Goal: Task Accomplishment & Management: Use online tool/utility

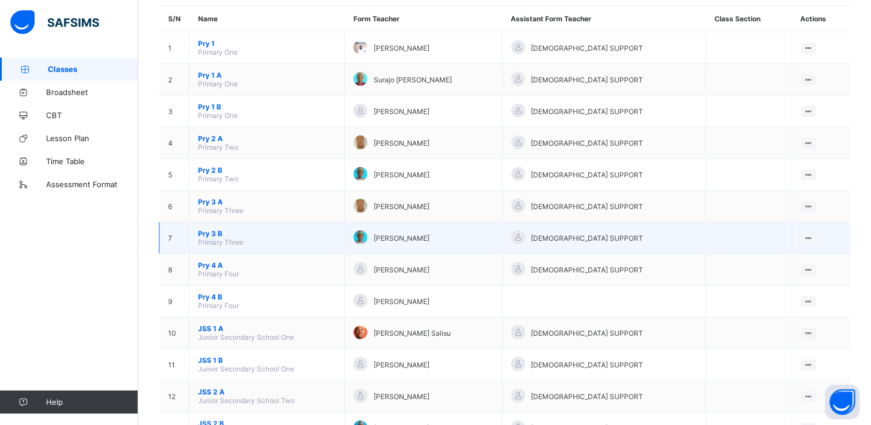
scroll to position [105, 0]
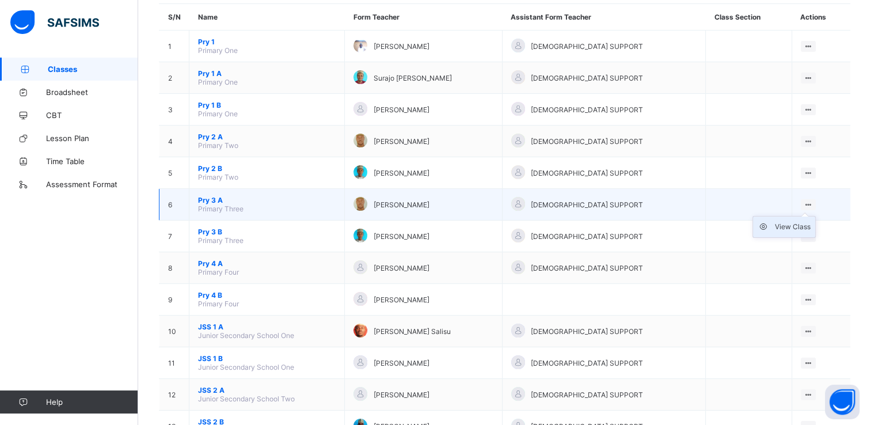
click at [794, 224] on div "View Class" at bounding box center [793, 227] width 36 height 12
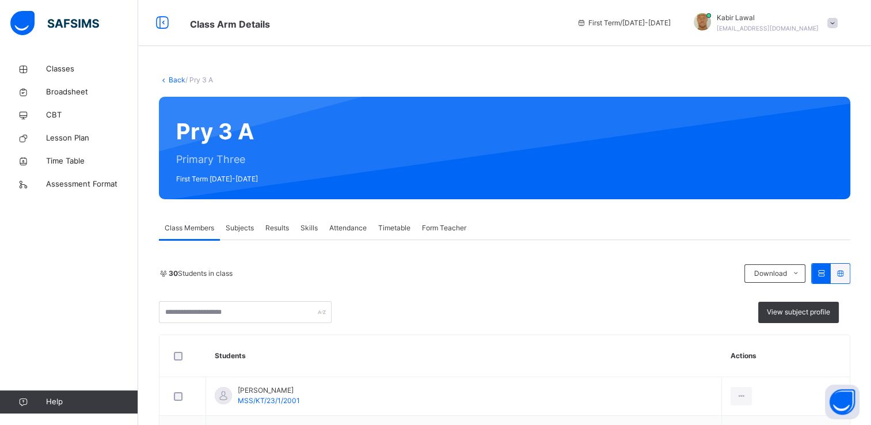
click at [344, 224] on span "Attendance" at bounding box center [347, 228] width 37 height 10
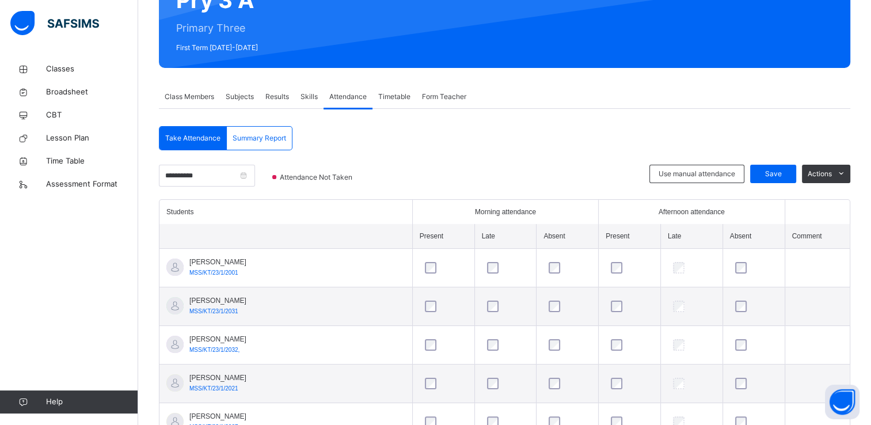
scroll to position [133, 0]
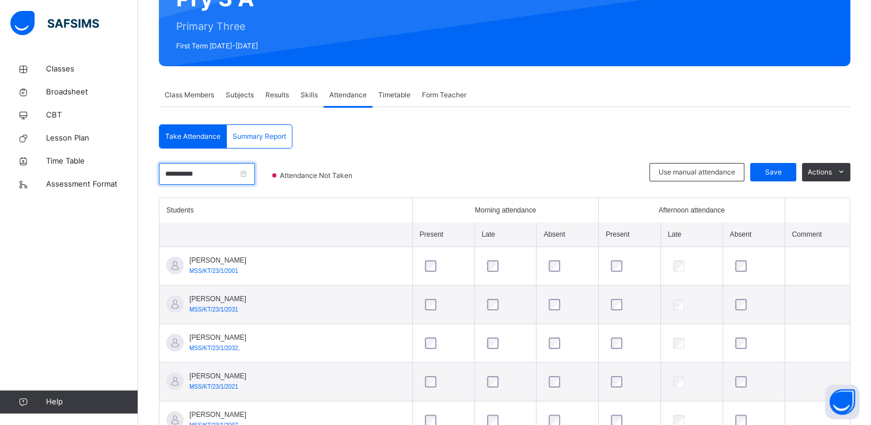
click at [255, 173] on input "**********" at bounding box center [207, 174] width 96 height 22
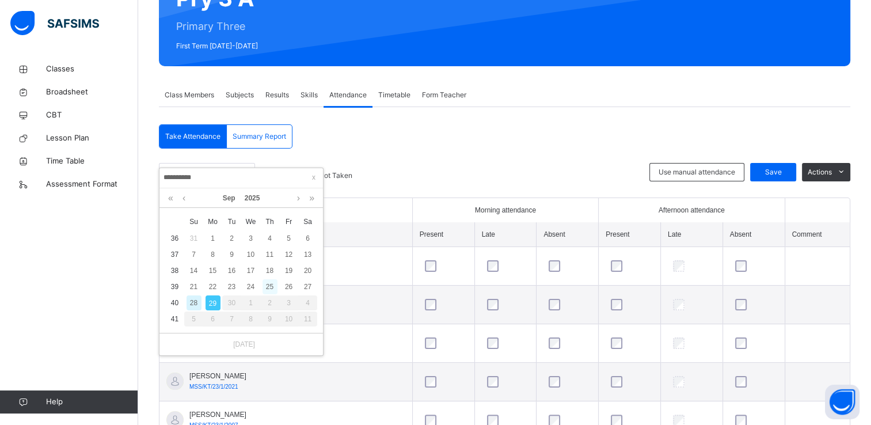
click at [265, 281] on div "25" at bounding box center [269, 286] width 15 height 15
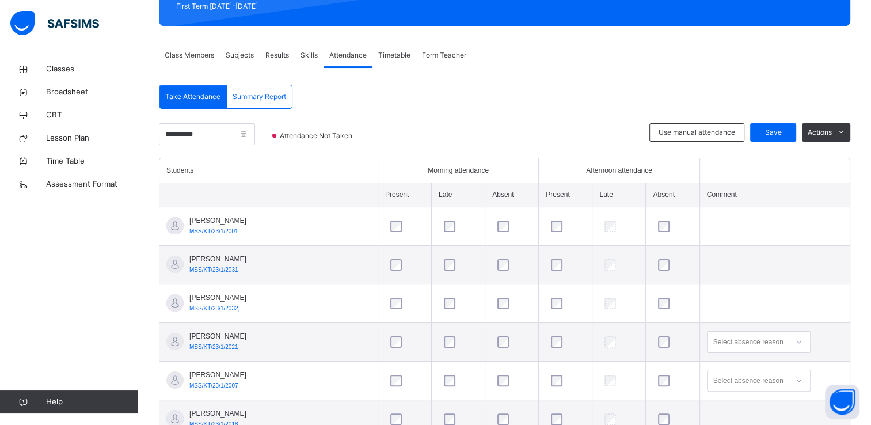
scroll to position [172, 0]
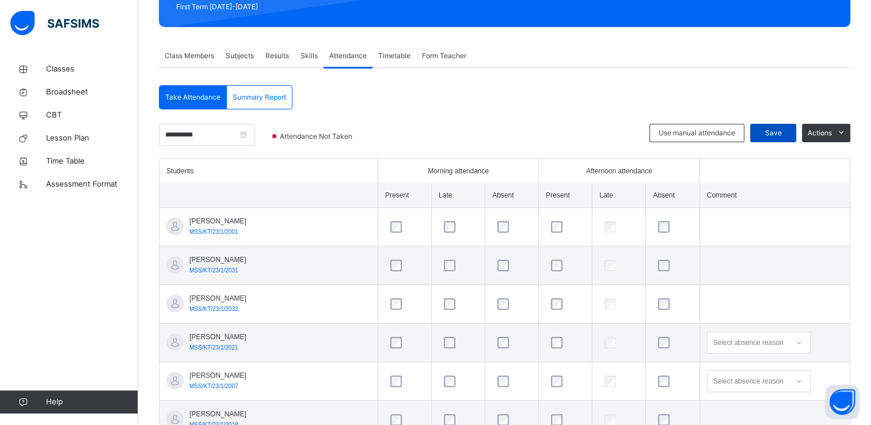
click at [787, 128] on span "Save" at bounding box center [773, 133] width 29 height 10
click at [255, 133] on input "**********" at bounding box center [207, 135] width 96 height 22
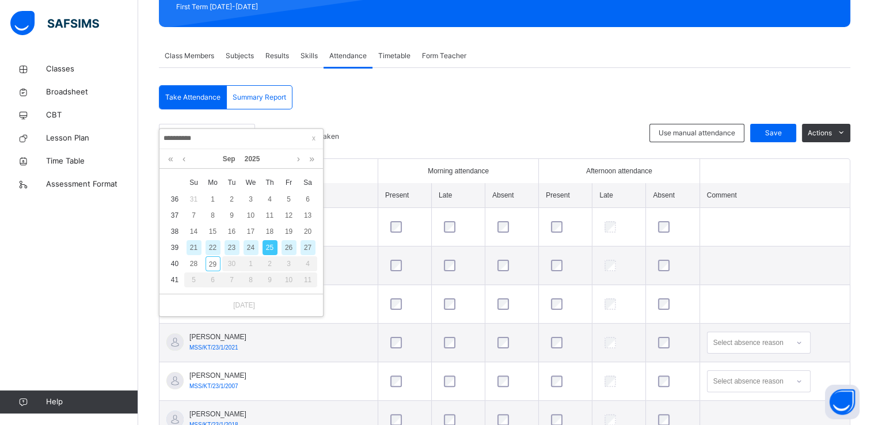
click at [288, 243] on div "26" at bounding box center [288, 247] width 15 height 15
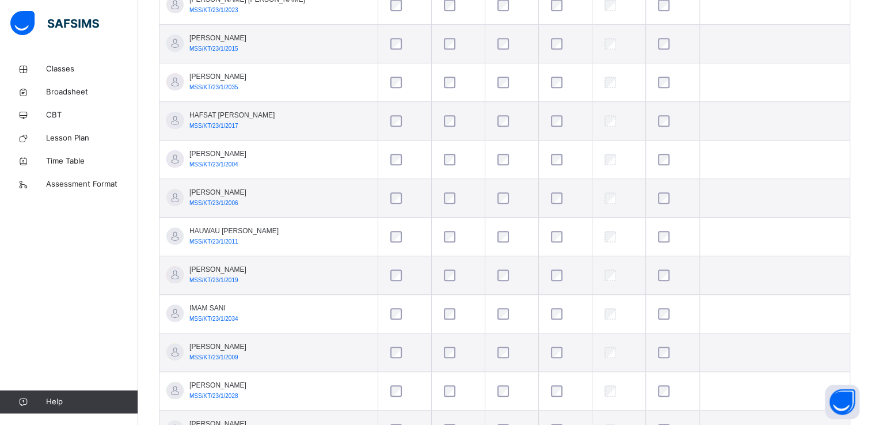
scroll to position [808, 0]
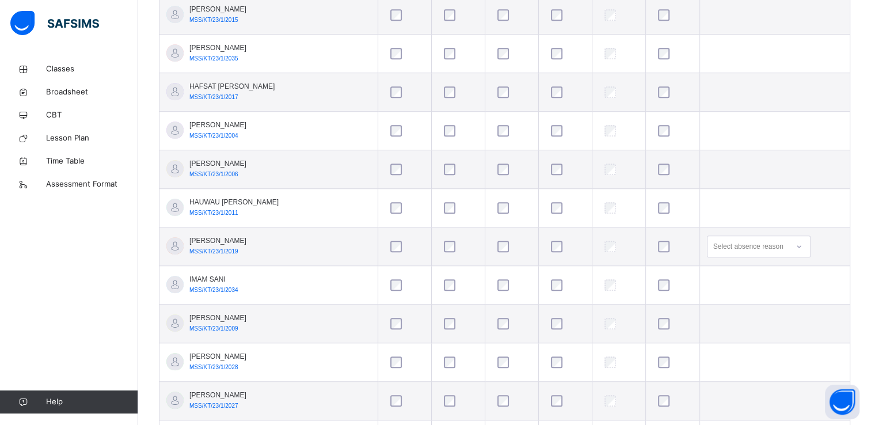
click at [273, 305] on td "[PERSON_NAME] MSS/KT/23/1/2009" at bounding box center [268, 324] width 218 height 39
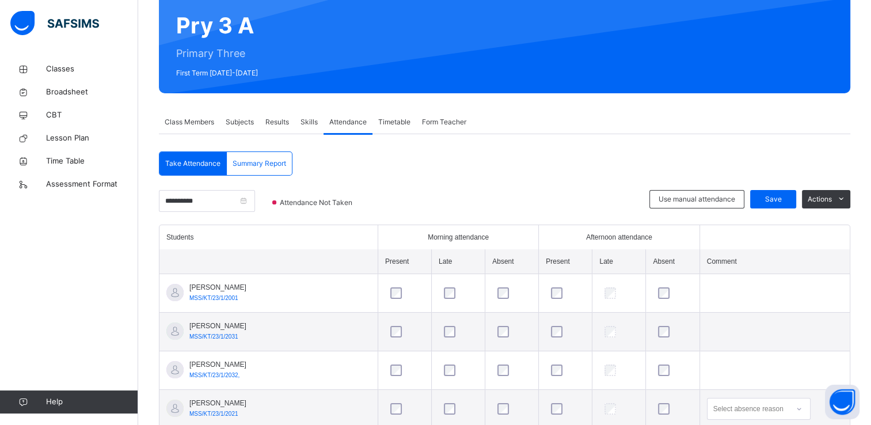
scroll to position [101, 0]
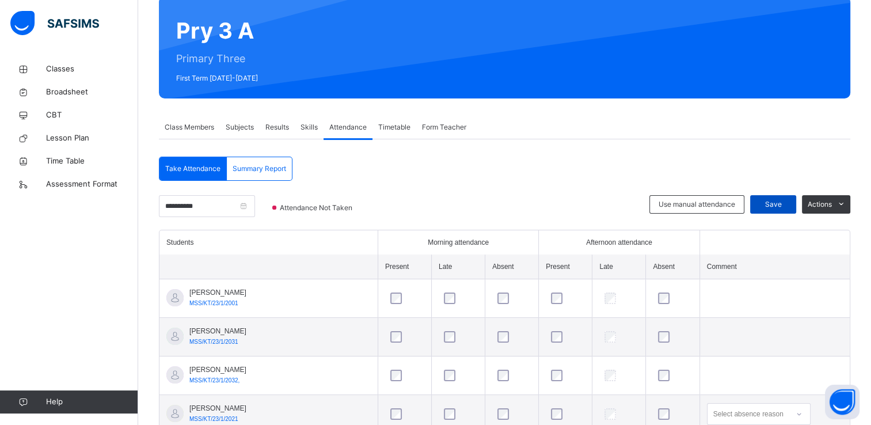
click at [783, 201] on span "Save" at bounding box center [773, 204] width 29 height 10
click at [255, 205] on input "**********" at bounding box center [207, 206] width 96 height 22
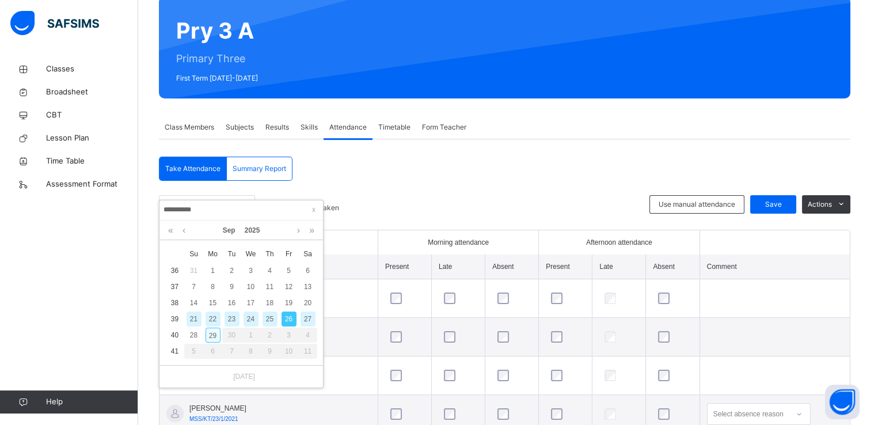
click at [212, 334] on div "29" at bounding box center [212, 335] width 15 height 15
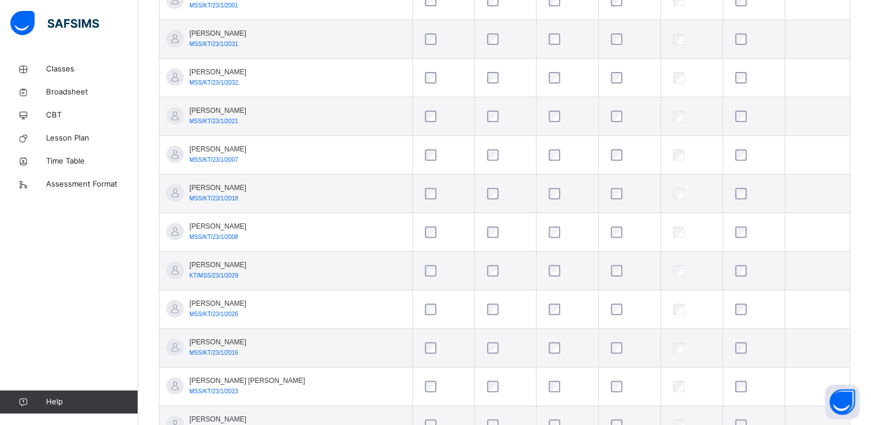
scroll to position [399, 0]
click at [364, 167] on td "[PERSON_NAME] MSS/KT/23/1/2007" at bounding box center [285, 154] width 253 height 39
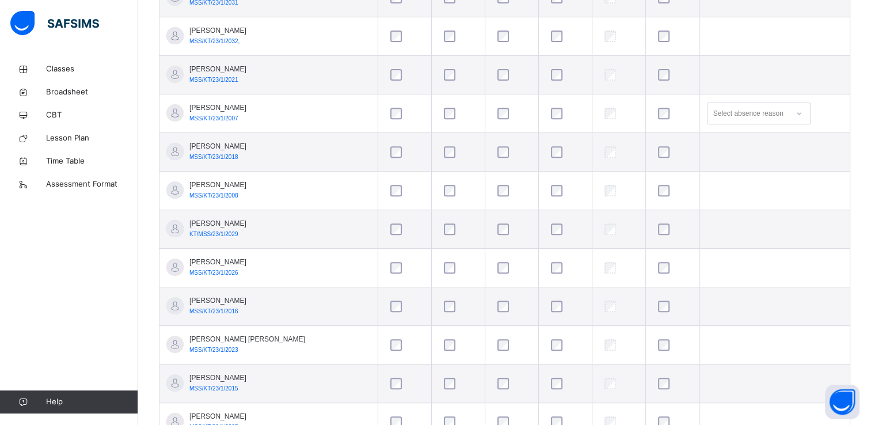
scroll to position [440, 0]
click at [546, 105] on div at bounding box center [565, 113] width 39 height 24
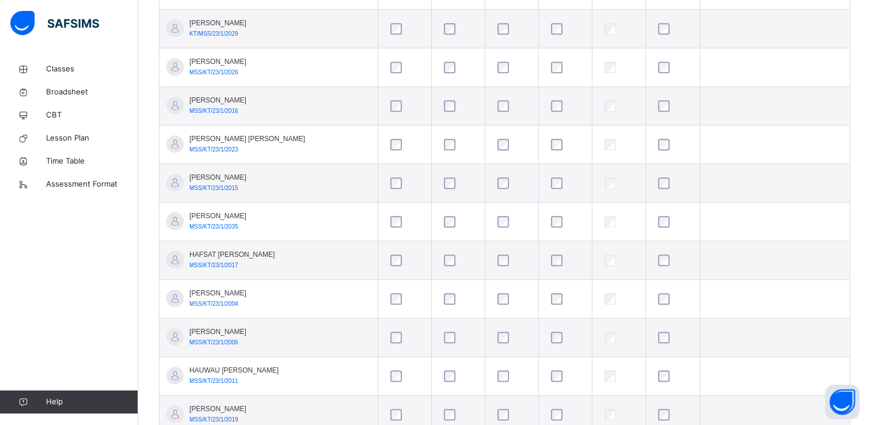
scroll to position [645, 0]
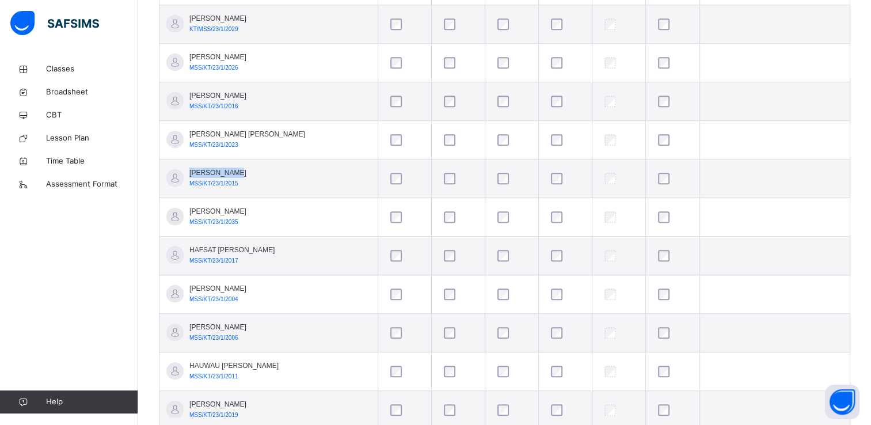
drag, startPoint x: 230, startPoint y: 169, endPoint x: 275, endPoint y: 119, distance: 67.6
click at [275, 119] on tbody "[PERSON_NAME] MSS/KT/23/1/2001 [PERSON_NAME] MSS/KT/23/1/2031 [PERSON_NAME] MSS…" at bounding box center [504, 313] width 690 height 1157
click at [290, 187] on td "[PERSON_NAME] MSS/KT/23/1/2015" at bounding box center [268, 178] width 218 height 39
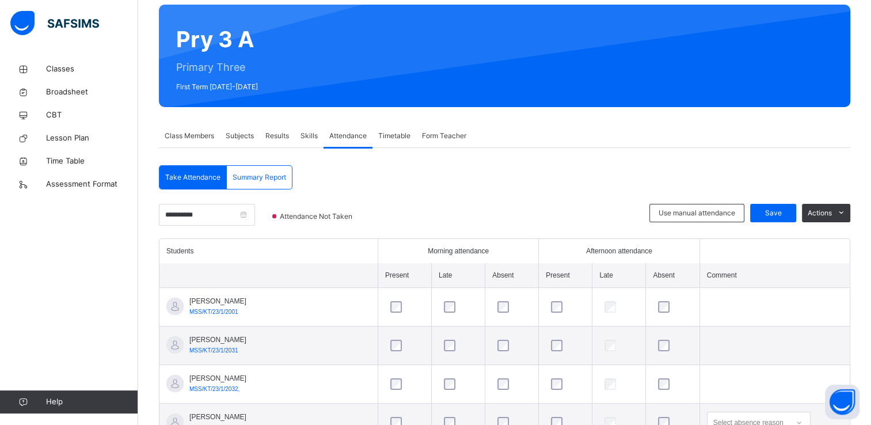
scroll to position [0, 0]
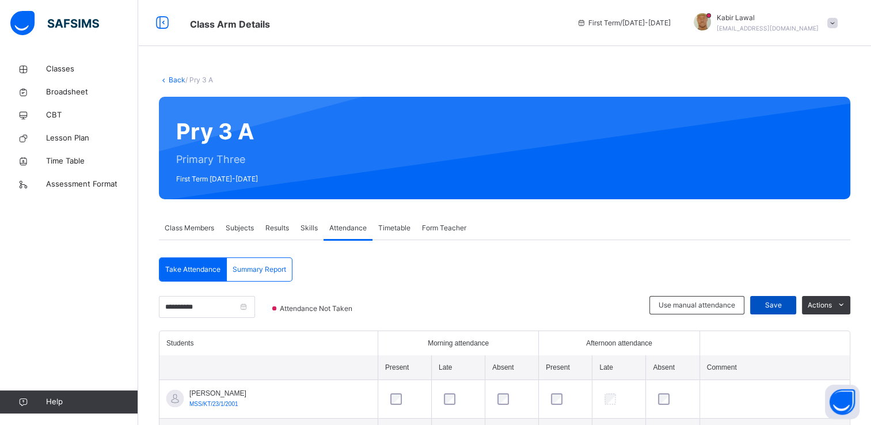
click at [780, 300] on span "Save" at bounding box center [773, 305] width 29 height 10
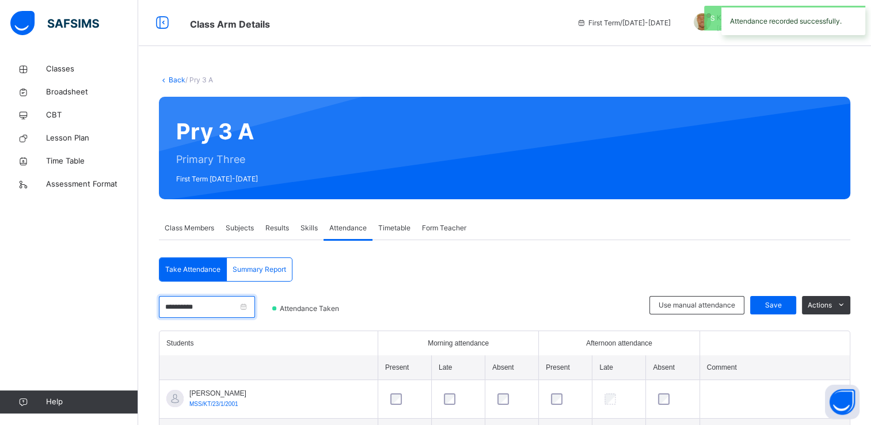
click at [255, 303] on input "**********" at bounding box center [207, 307] width 96 height 22
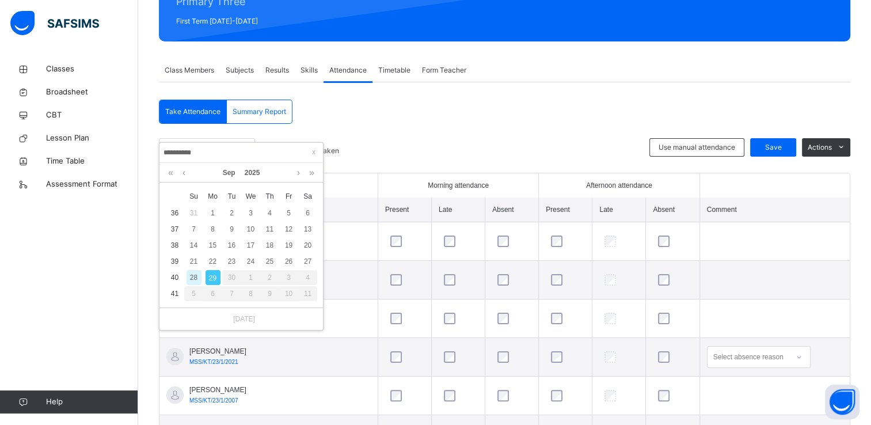
scroll to position [161, 0]
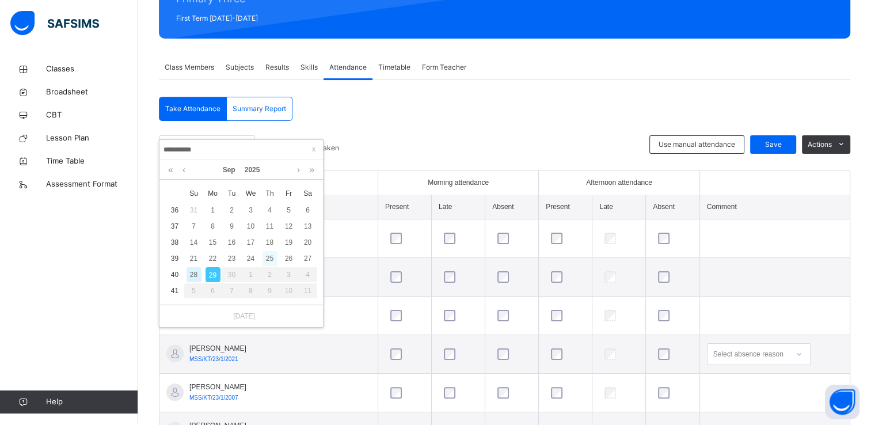
click at [267, 256] on div "25" at bounding box center [269, 258] width 15 height 15
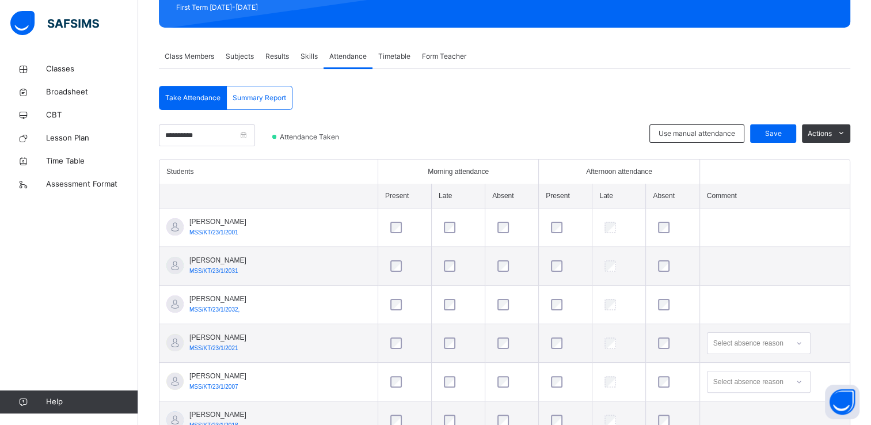
scroll to position [163, 0]
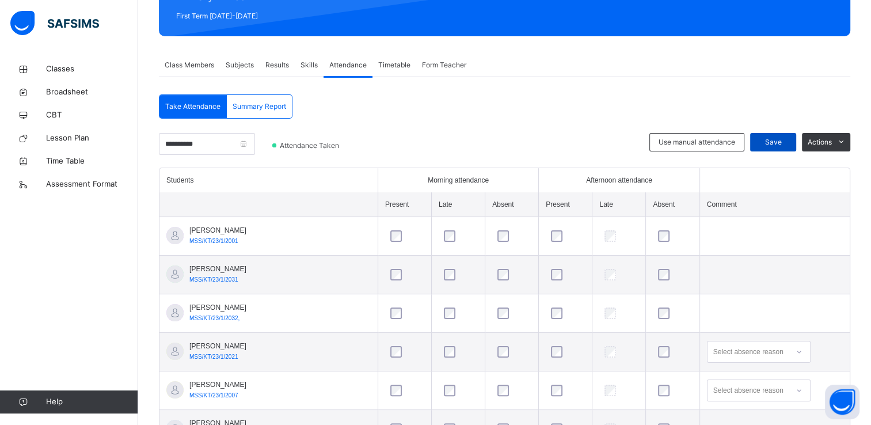
click at [776, 137] on span "Save" at bounding box center [773, 142] width 29 height 10
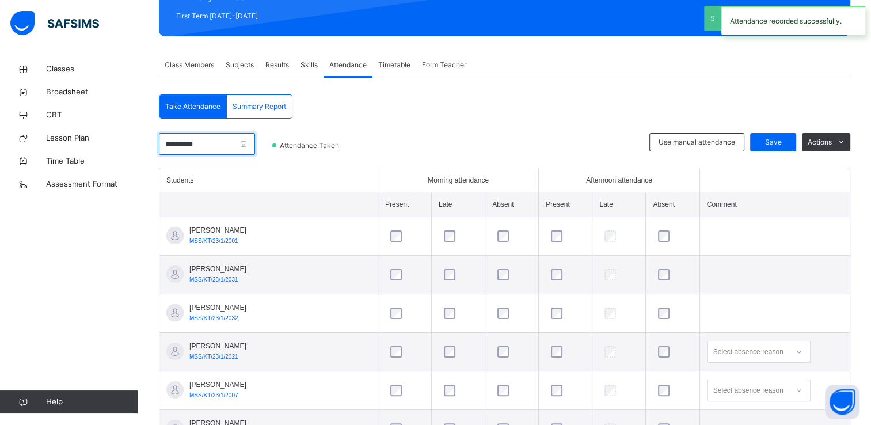
click at [255, 141] on input "**********" at bounding box center [207, 144] width 96 height 22
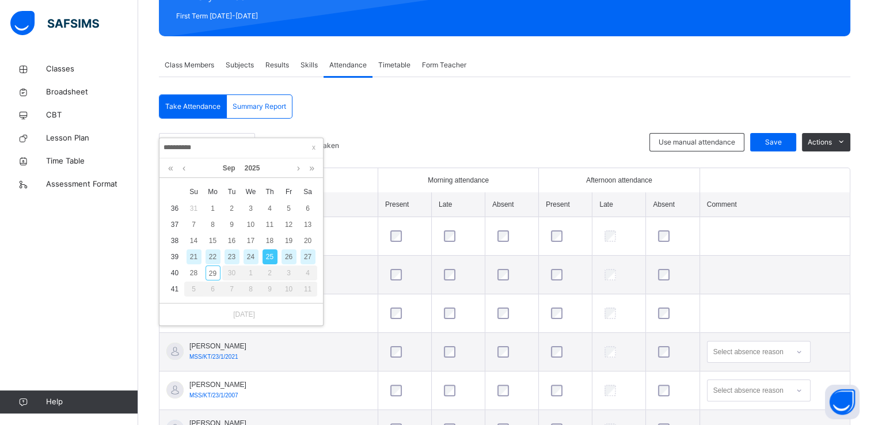
click at [288, 254] on div "26" at bounding box center [288, 256] width 15 height 15
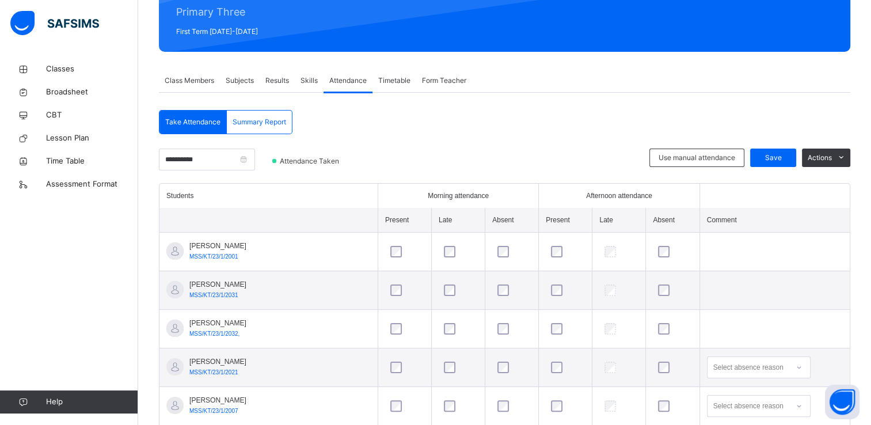
scroll to position [0, 0]
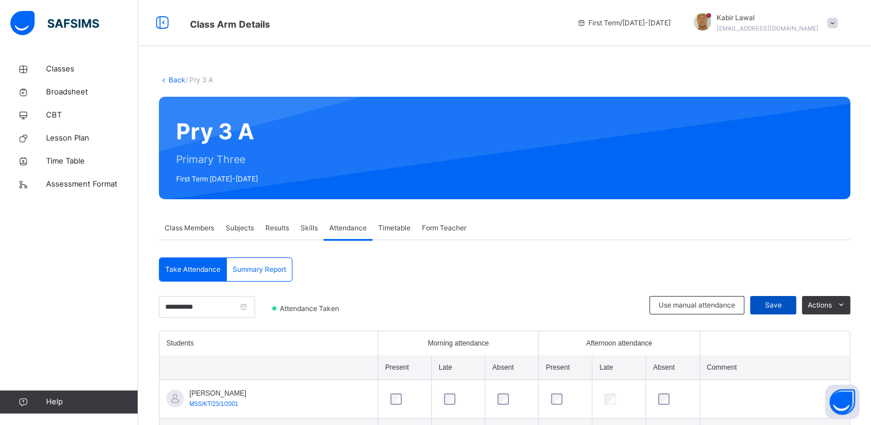
click at [780, 303] on span "Save" at bounding box center [773, 305] width 29 height 10
click at [58, 68] on span "Classes" at bounding box center [92, 69] width 92 height 12
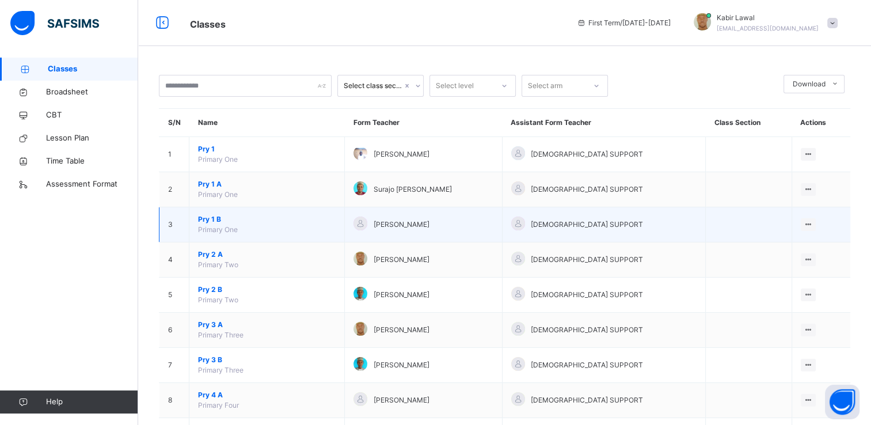
scroll to position [196, 0]
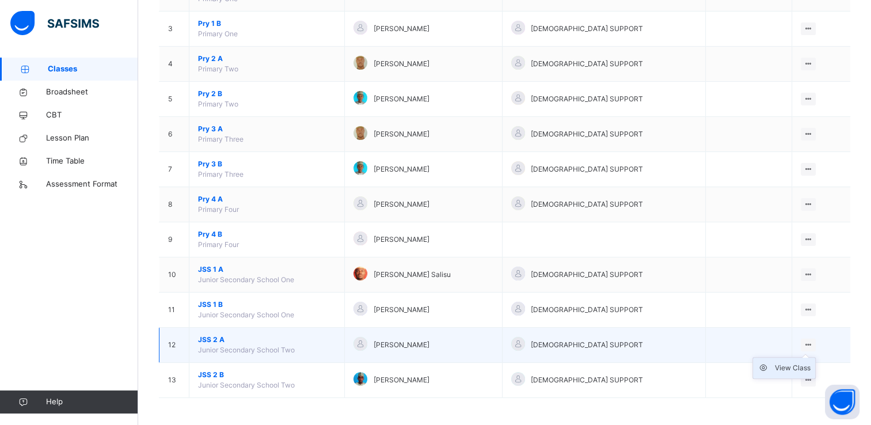
click at [784, 363] on div "View Class" at bounding box center [793, 368] width 36 height 12
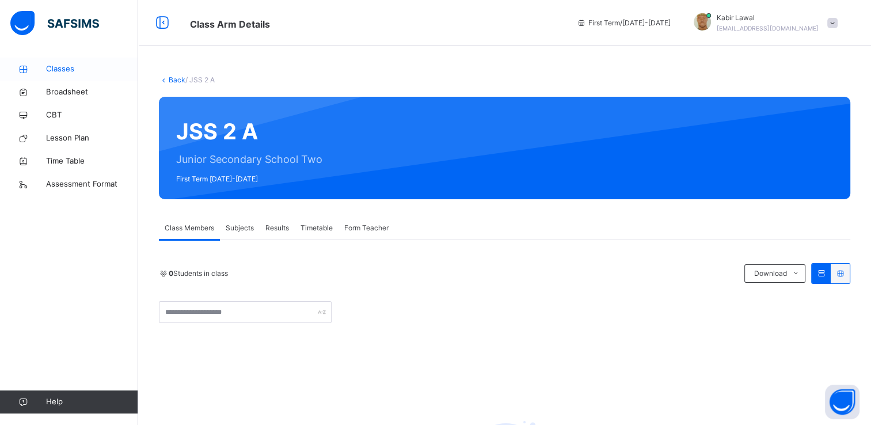
click at [64, 66] on span "Classes" at bounding box center [92, 69] width 92 height 12
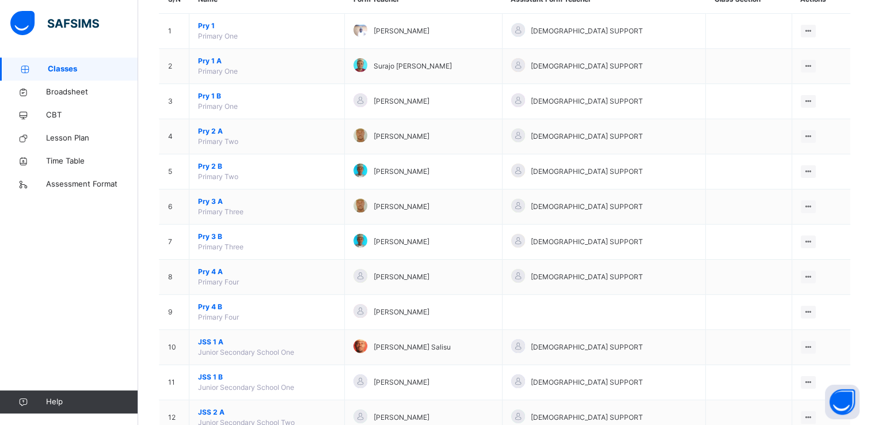
scroll to position [196, 0]
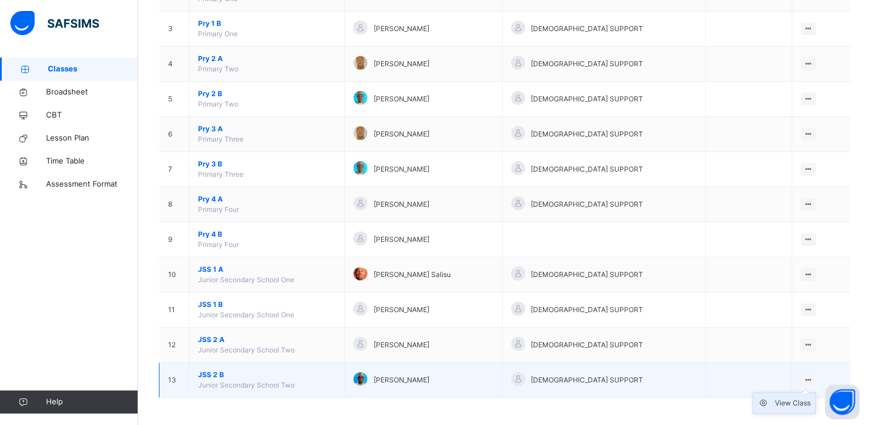
click at [795, 398] on div "View Class" at bounding box center [793, 403] width 36 height 12
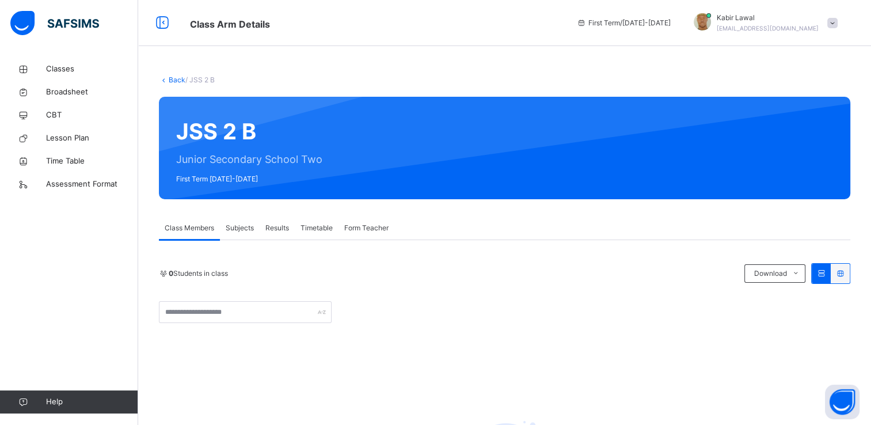
click at [239, 226] on span "Subjects" at bounding box center [240, 228] width 28 height 10
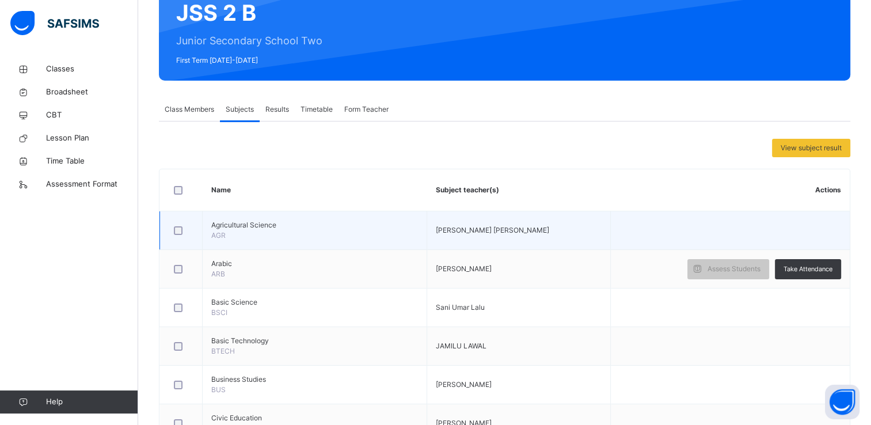
scroll to position [151, 0]
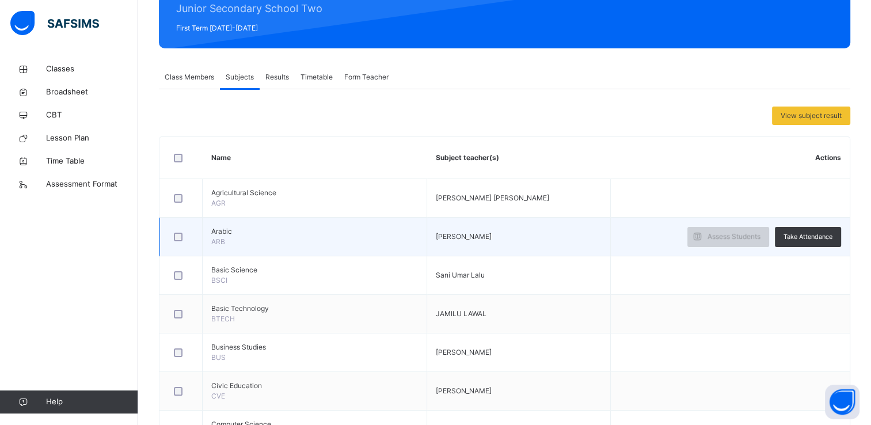
click at [725, 231] on span "Assess Students" at bounding box center [733, 236] width 53 height 10
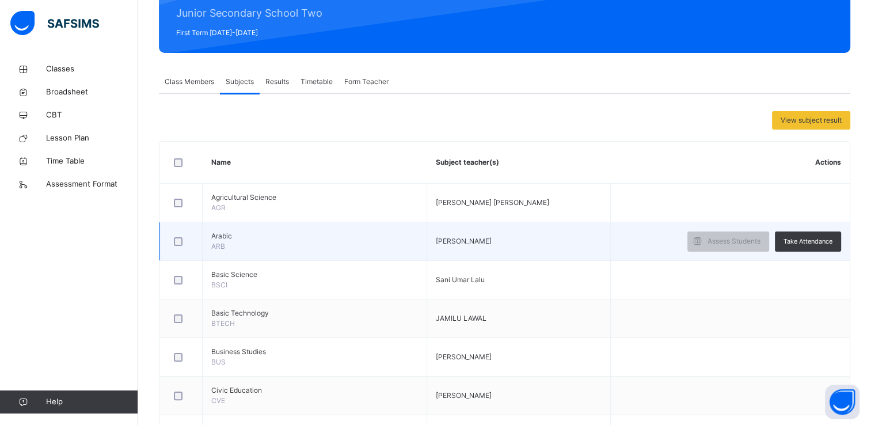
scroll to position [173, 0]
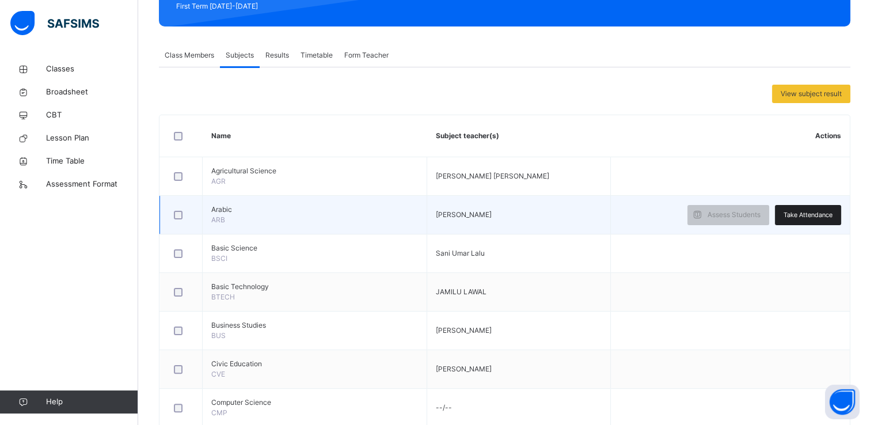
click at [808, 210] on span "Take Attendance" at bounding box center [807, 215] width 49 height 10
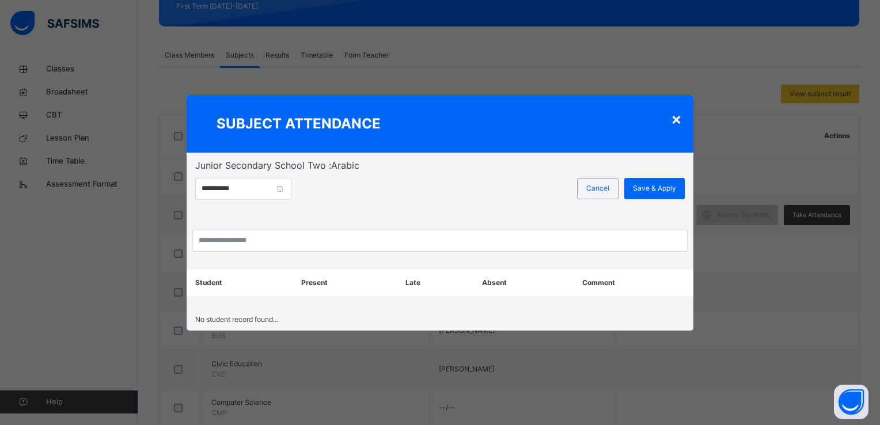
click at [675, 115] on div "×" at bounding box center [676, 118] width 11 height 24
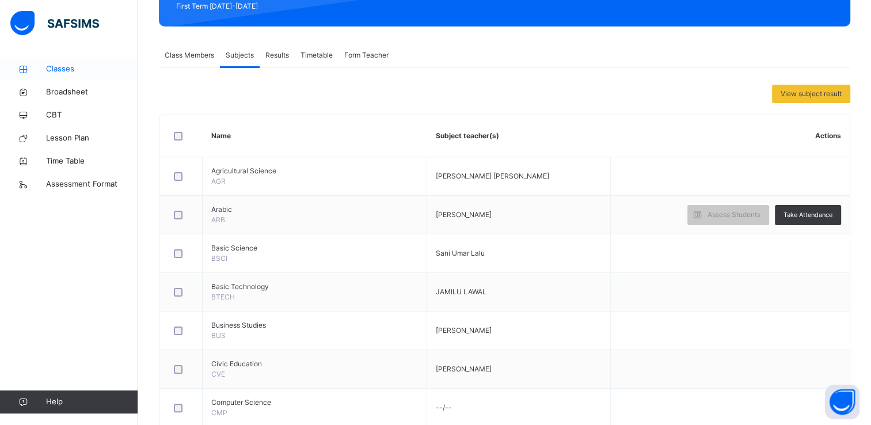
click at [55, 66] on span "Classes" at bounding box center [92, 69] width 92 height 12
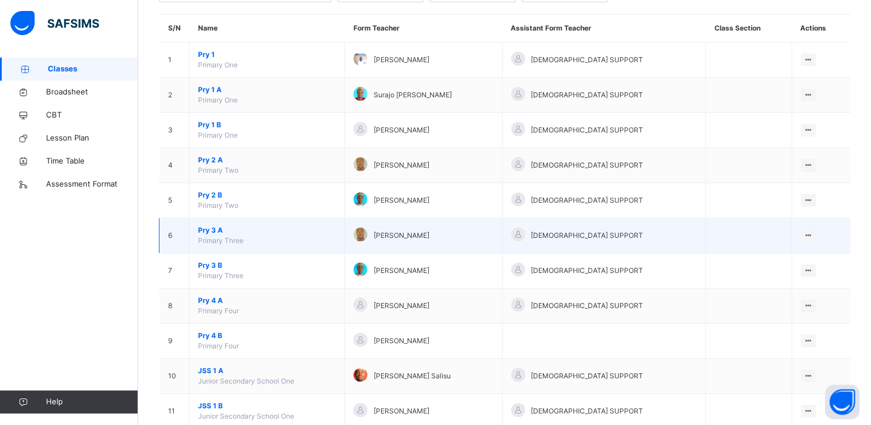
scroll to position [113, 0]
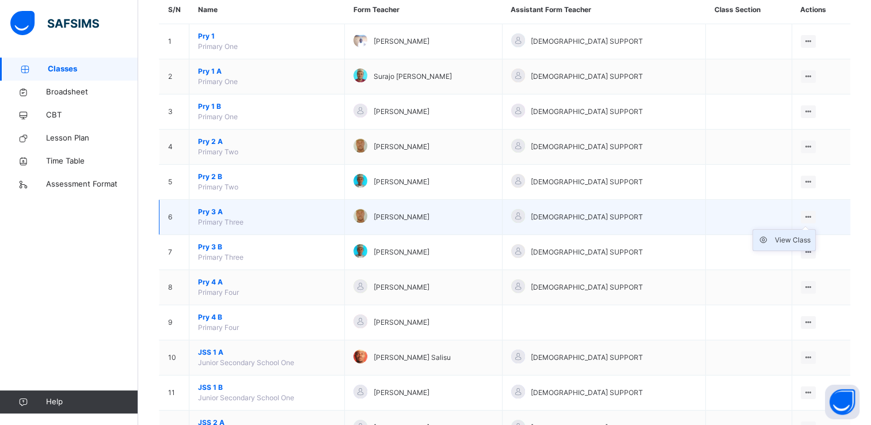
click at [788, 236] on div "View Class" at bounding box center [793, 240] width 36 height 12
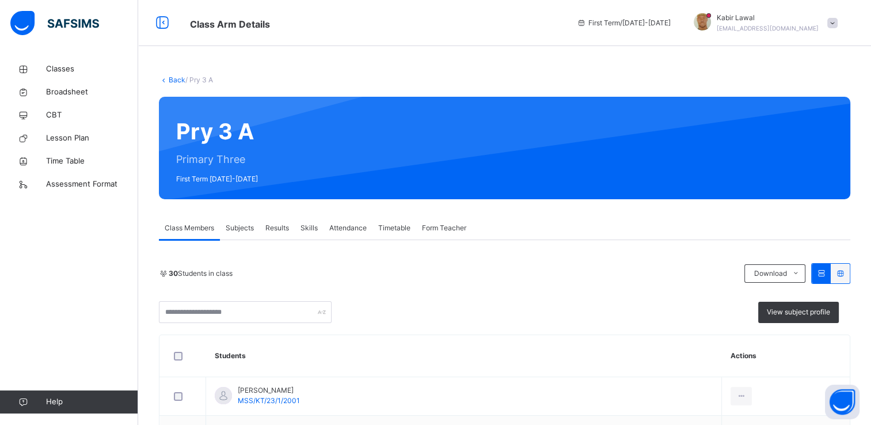
click at [230, 227] on span "Subjects" at bounding box center [240, 228] width 28 height 10
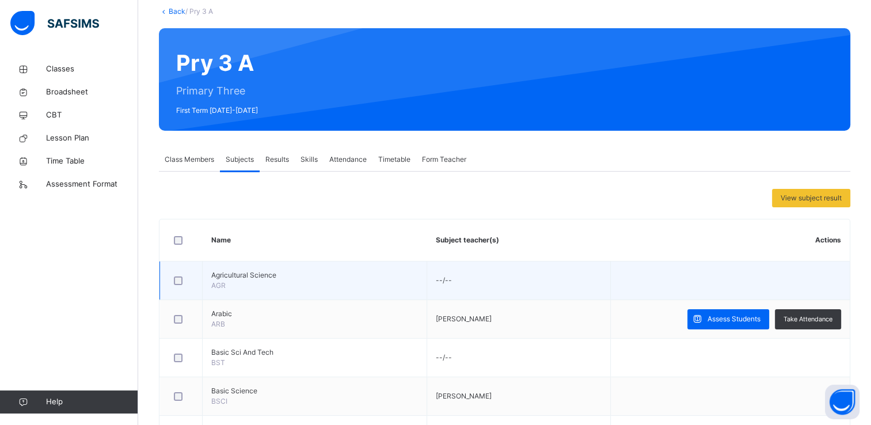
scroll to position [89, 0]
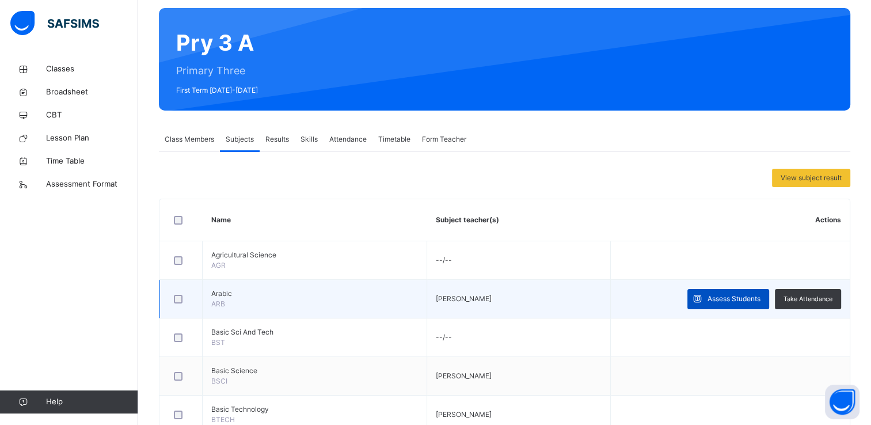
click at [737, 299] on span "Assess Students" at bounding box center [733, 299] width 53 height 10
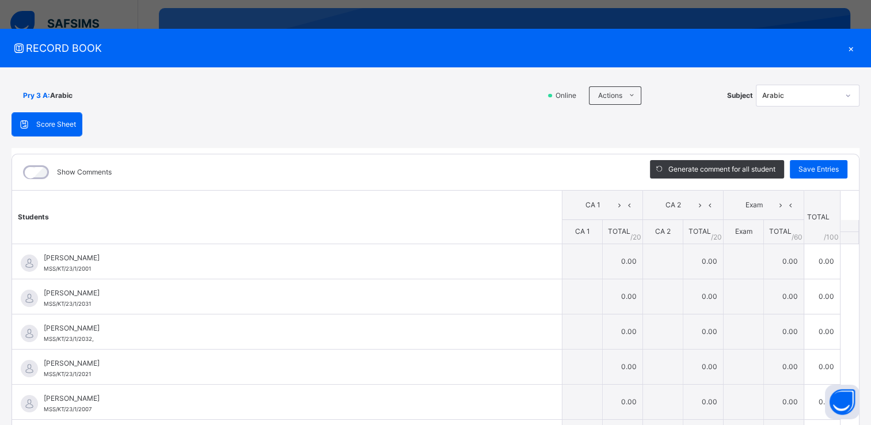
click at [844, 45] on div "×" at bounding box center [850, 48] width 17 height 16
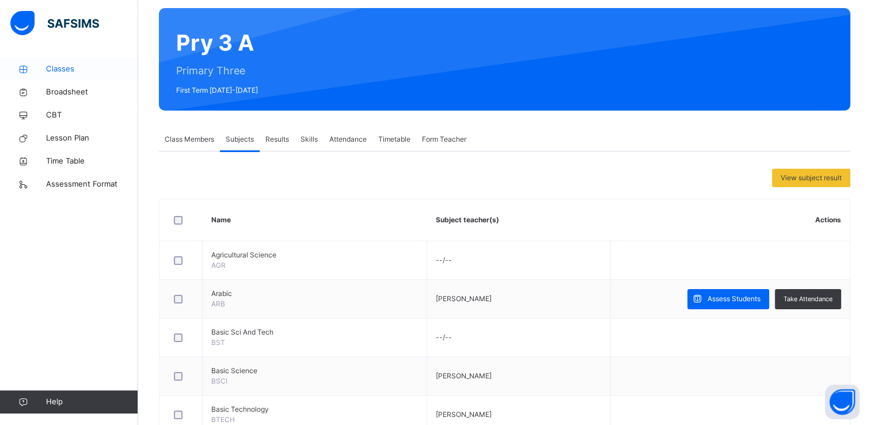
click at [56, 68] on span "Classes" at bounding box center [92, 69] width 92 height 12
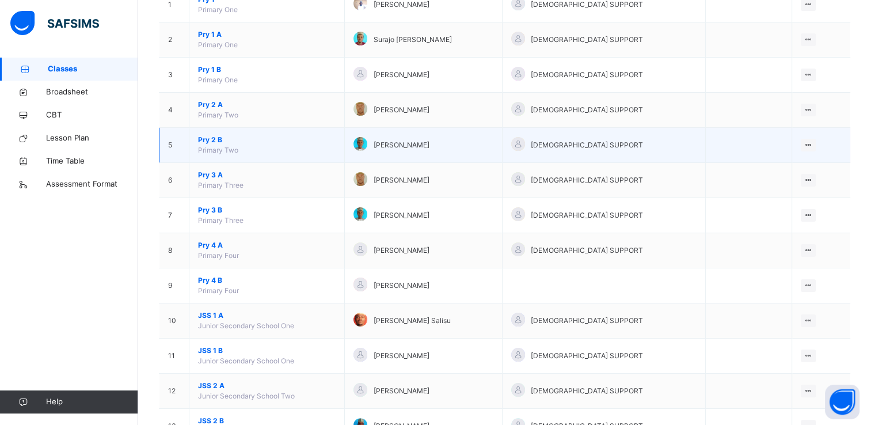
scroll to position [196, 0]
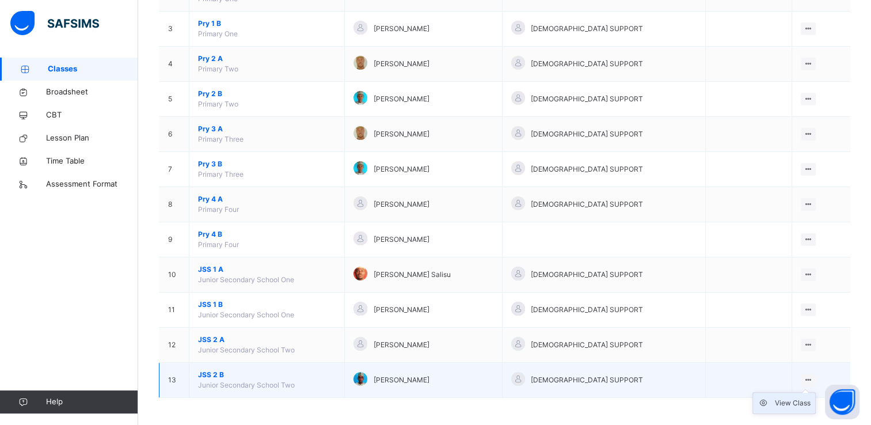
click at [791, 399] on div "View Class" at bounding box center [793, 403] width 36 height 12
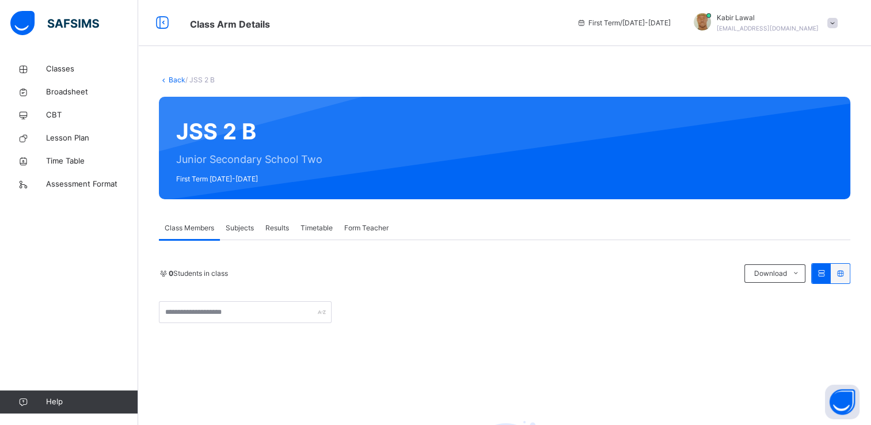
click at [233, 227] on span "Subjects" at bounding box center [240, 228] width 28 height 10
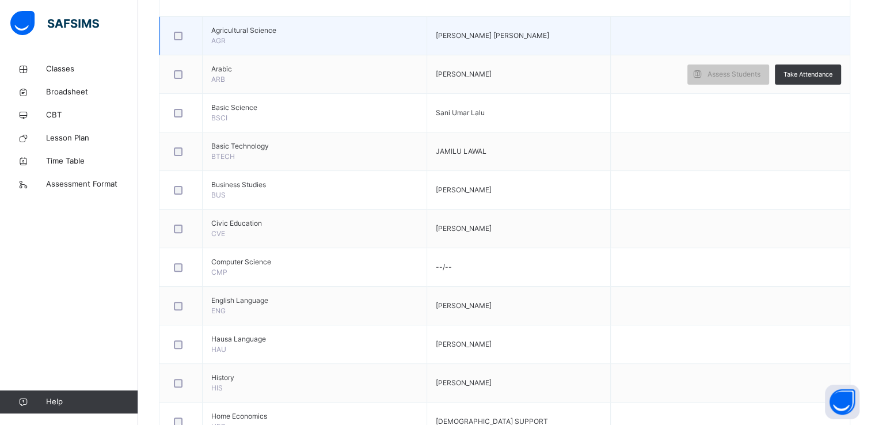
scroll to position [314, 0]
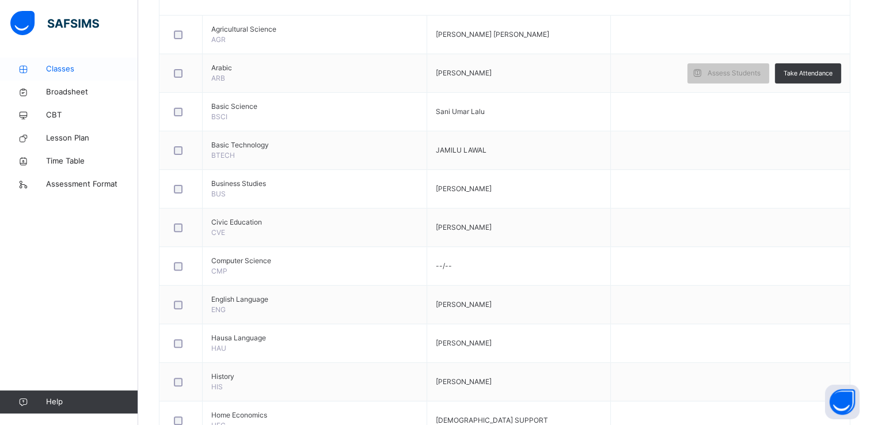
click at [64, 69] on span "Classes" at bounding box center [92, 69] width 92 height 12
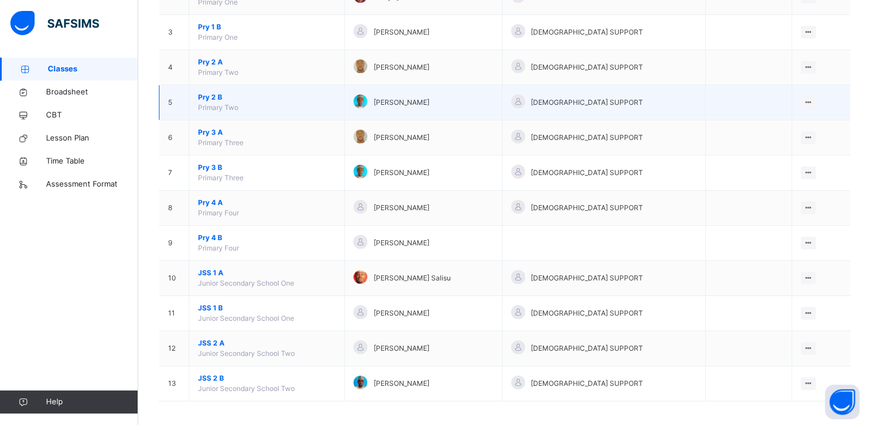
scroll to position [196, 0]
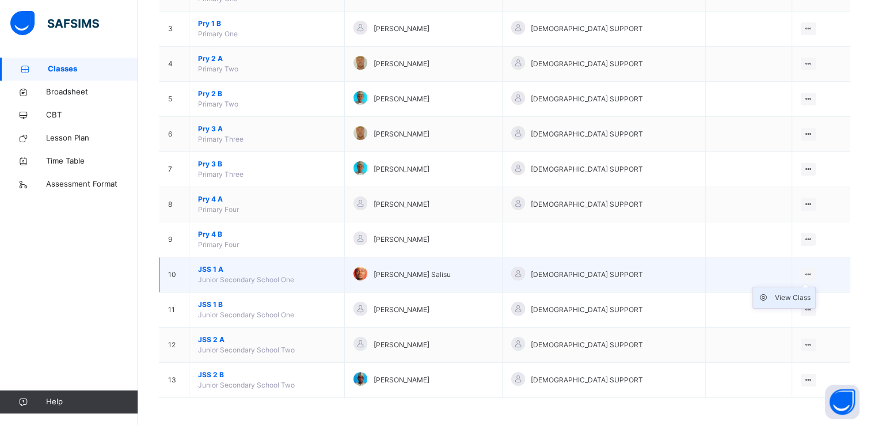
click at [791, 296] on div "View Class" at bounding box center [793, 298] width 36 height 12
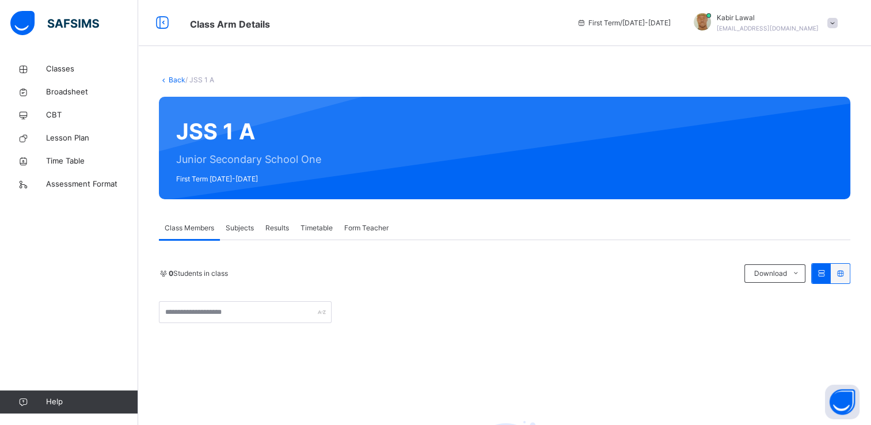
click at [238, 229] on span "Subjects" at bounding box center [240, 228] width 28 height 10
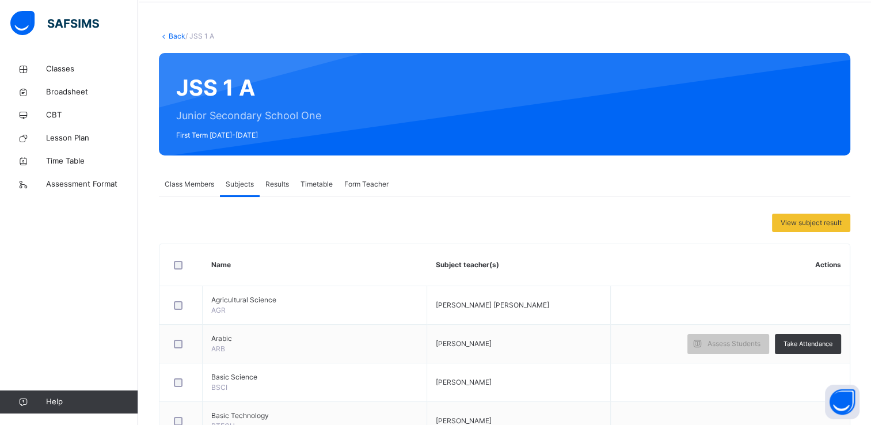
scroll to position [44, 0]
click at [60, 63] on link "Classes" at bounding box center [69, 69] width 138 height 23
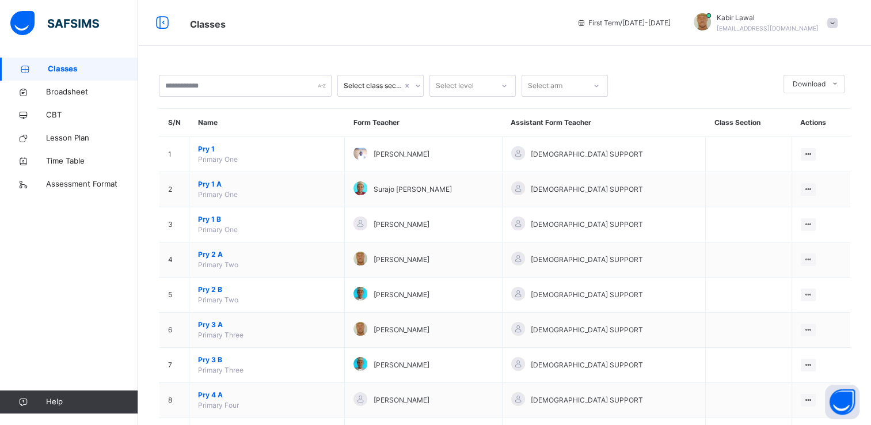
click at [839, 17] on div "[PERSON_NAME] [EMAIL_ADDRESS][DOMAIN_NAME]" at bounding box center [762, 23] width 161 height 21
click at [798, 121] on span "Logout" at bounding box center [800, 122] width 76 height 16
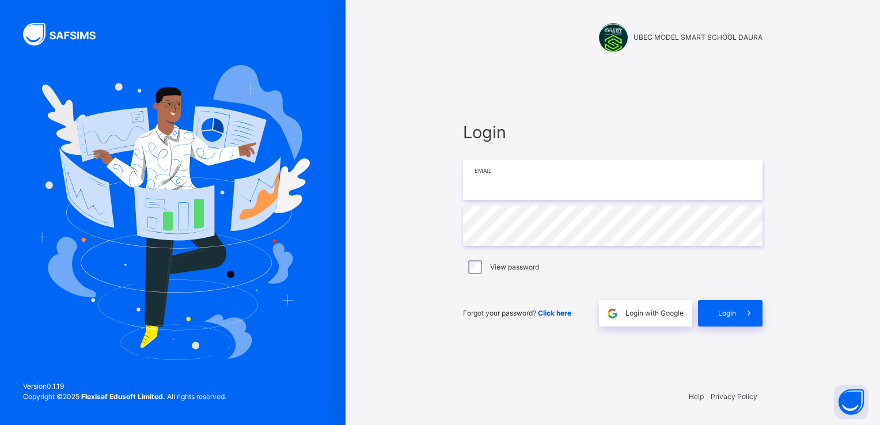
type input "**********"
click at [733, 315] on span "Login" at bounding box center [727, 313] width 18 height 10
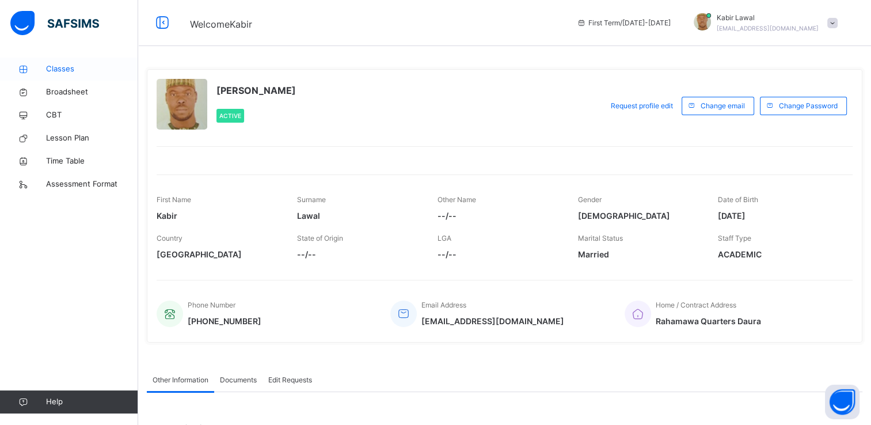
click at [50, 67] on span "Classes" at bounding box center [92, 69] width 92 height 12
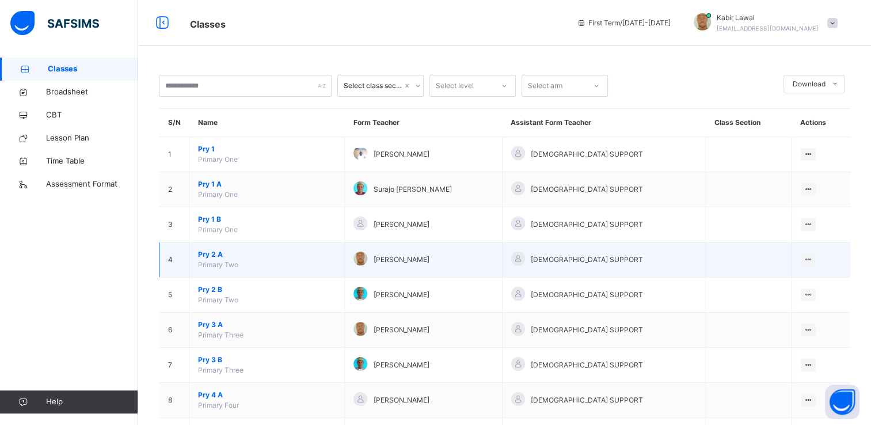
scroll to position [196, 0]
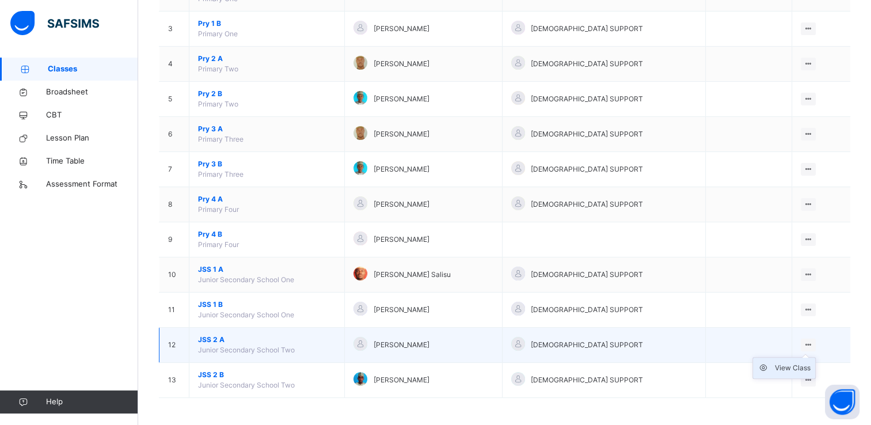
click at [787, 366] on div "View Class" at bounding box center [793, 368] width 36 height 12
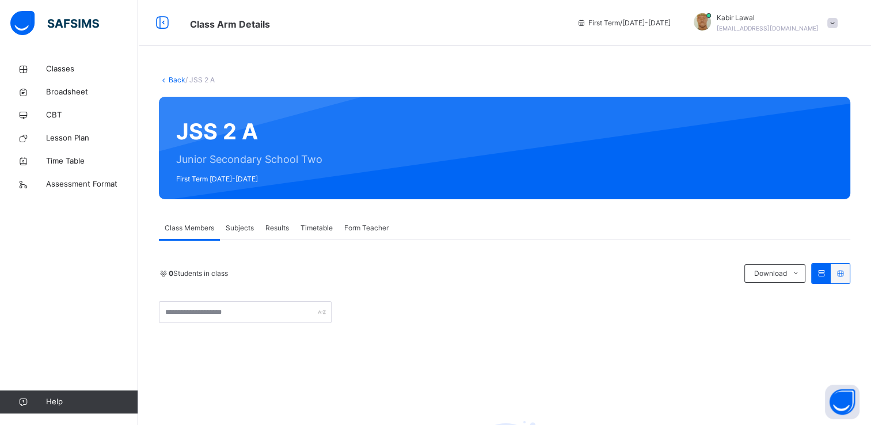
click at [237, 225] on span "Subjects" at bounding box center [240, 228] width 28 height 10
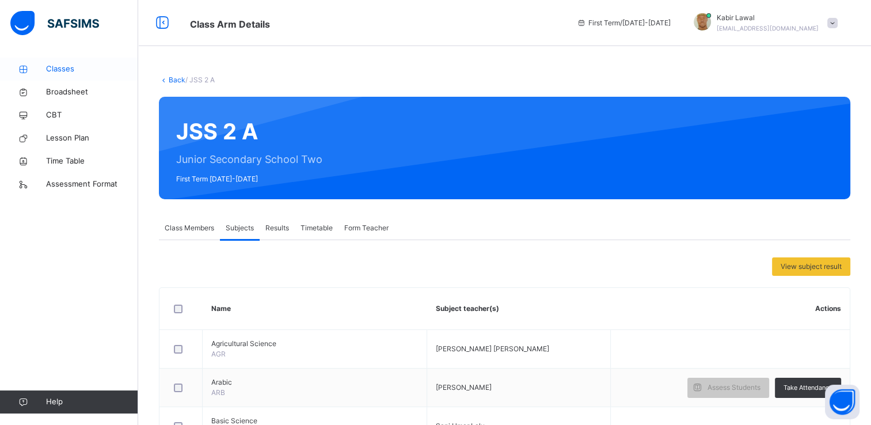
click at [51, 69] on span "Classes" at bounding box center [92, 69] width 92 height 12
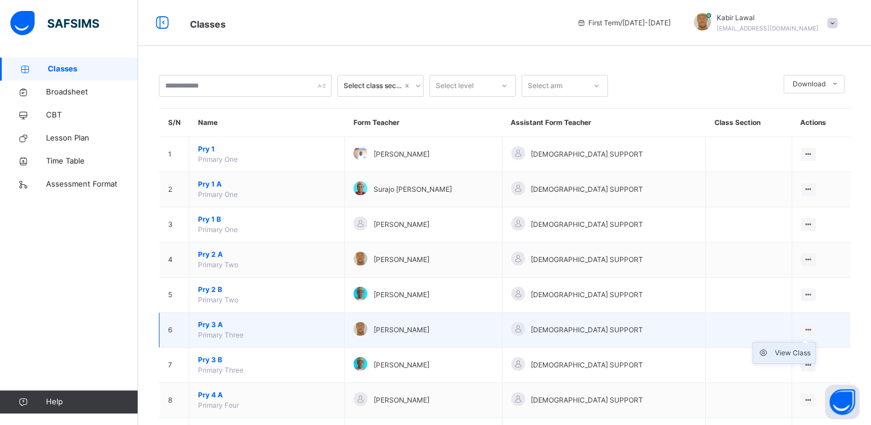
click at [794, 351] on div "View Class" at bounding box center [793, 353] width 36 height 12
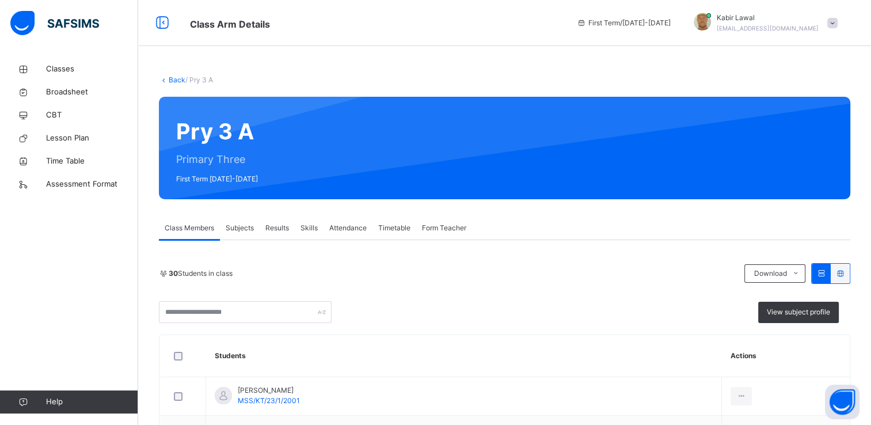
click at [235, 226] on span "Subjects" at bounding box center [240, 228] width 28 height 10
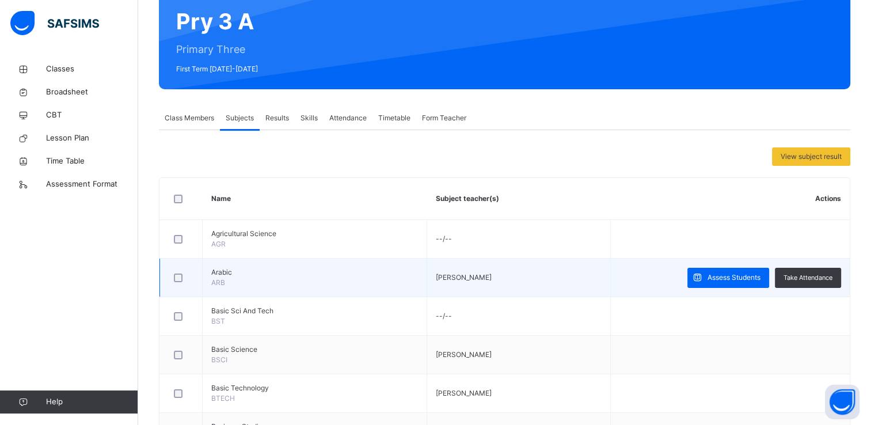
scroll to position [108, 0]
